Goal: Find specific page/section: Find specific page/section

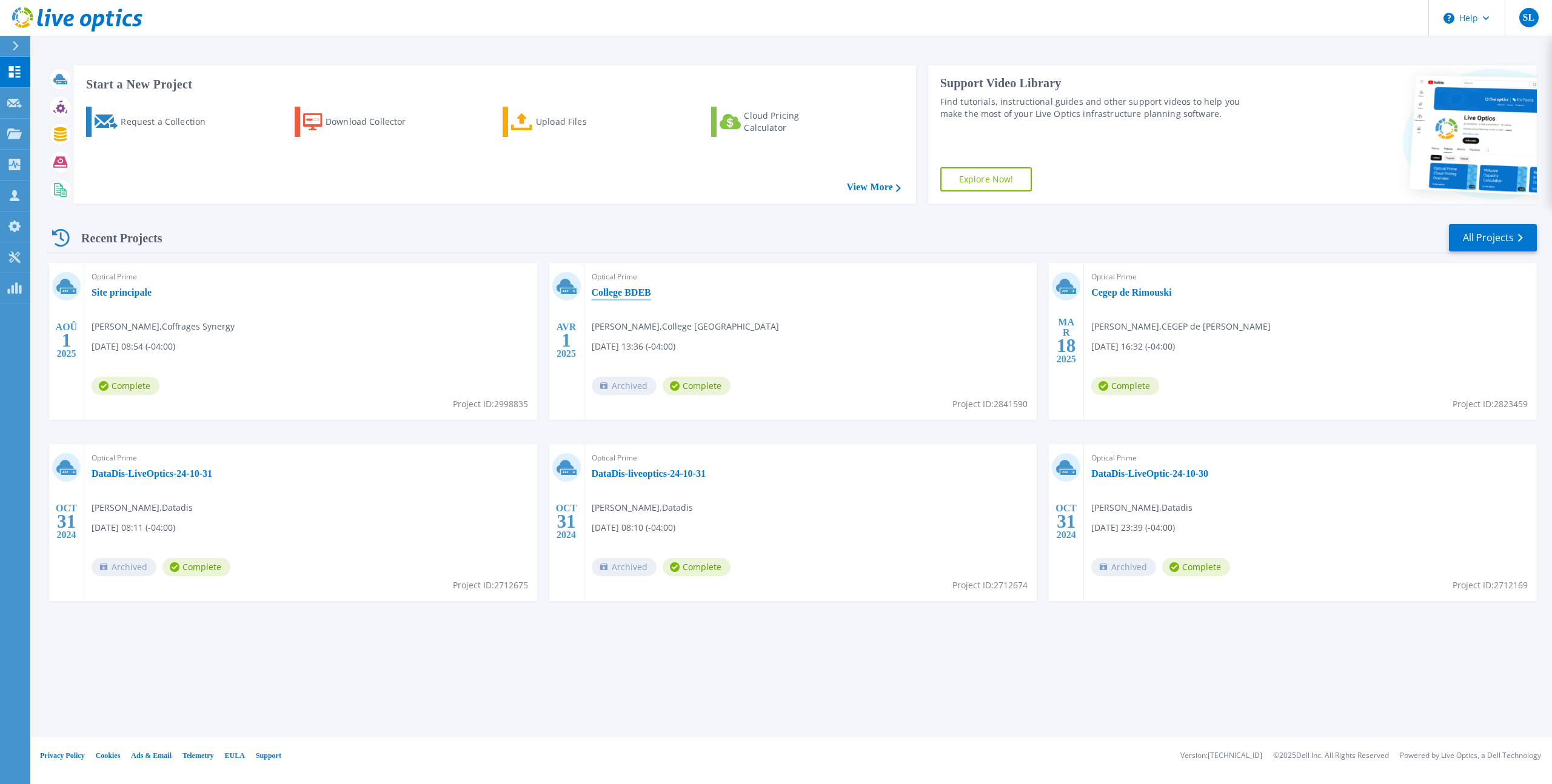
click at [635, 294] on link "College BDEB" at bounding box center [621, 293] width 59 height 12
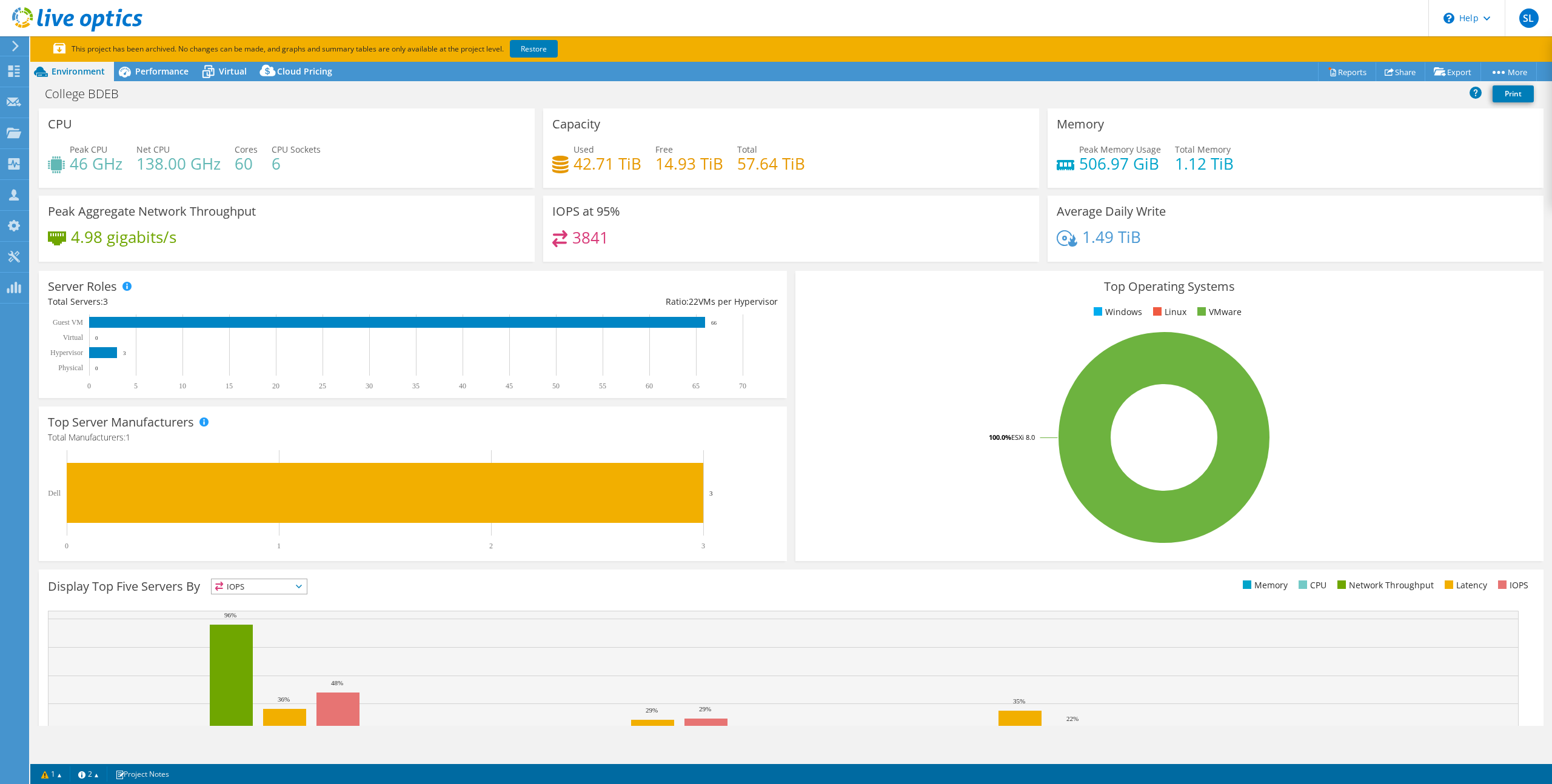
select select "USD"
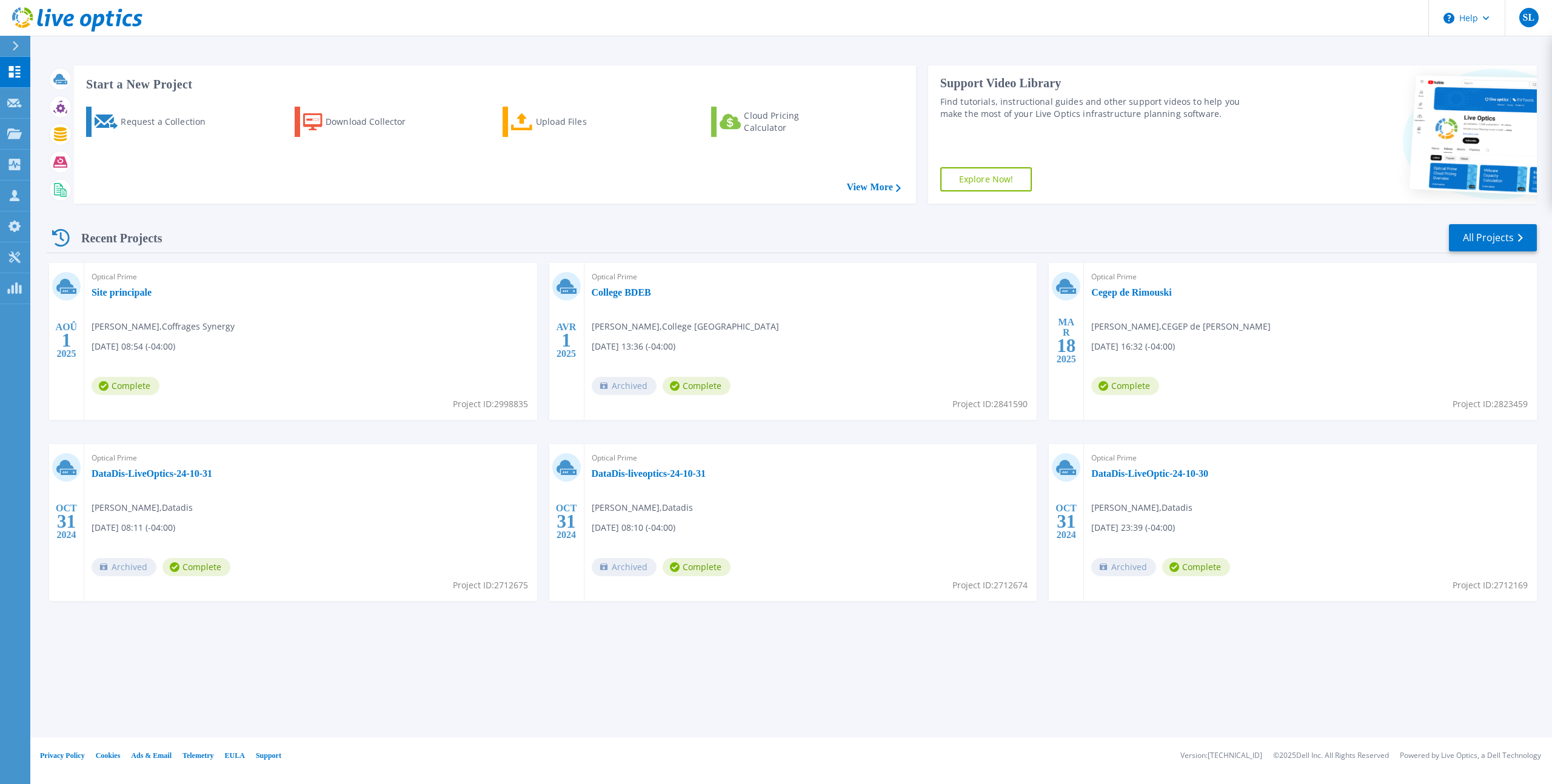
click at [756, 385] on div "Optical Prime College BDEB Claude Ouellet , College bois de Boulogne 04/01/2025…" at bounding box center [810, 341] width 453 height 157
click at [632, 297] on link "College BDEB" at bounding box center [621, 293] width 59 height 12
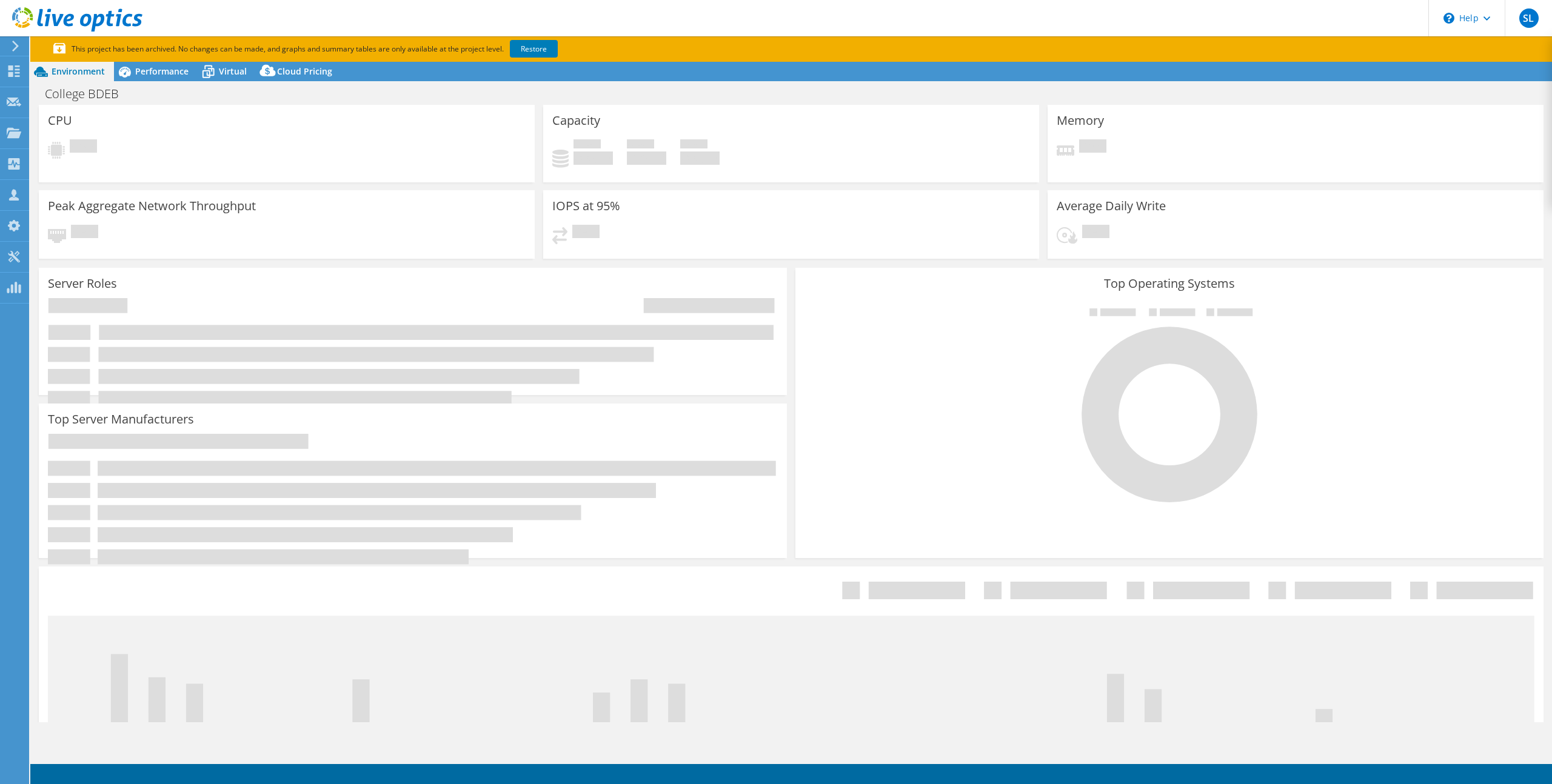
select select "USD"
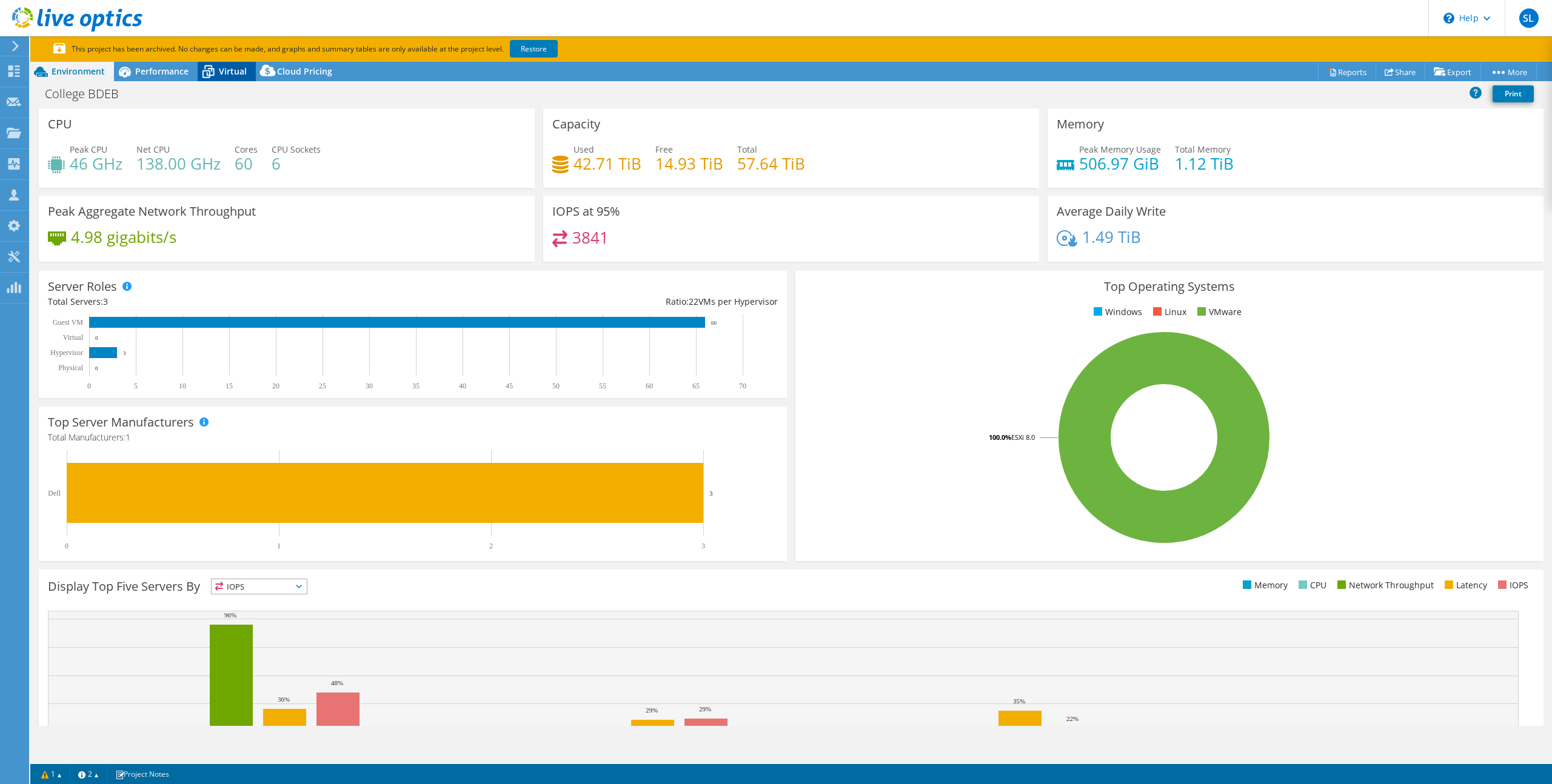
click at [222, 77] on div "Virtual" at bounding box center [226, 71] width 58 height 19
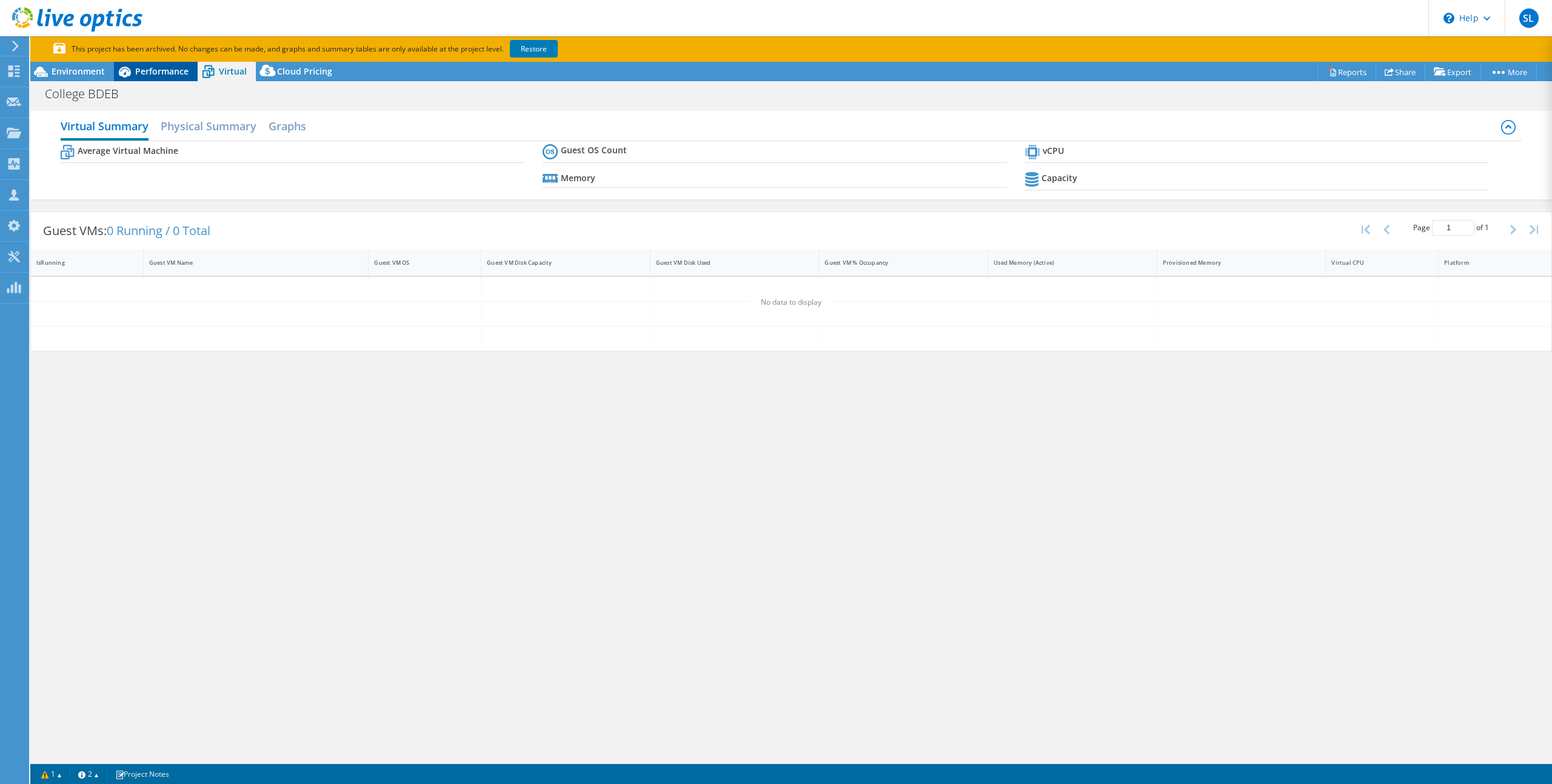
click at [170, 76] on span "Performance" at bounding box center [161, 71] width 53 height 12
